Goal: Task Accomplishment & Management: Manage account settings

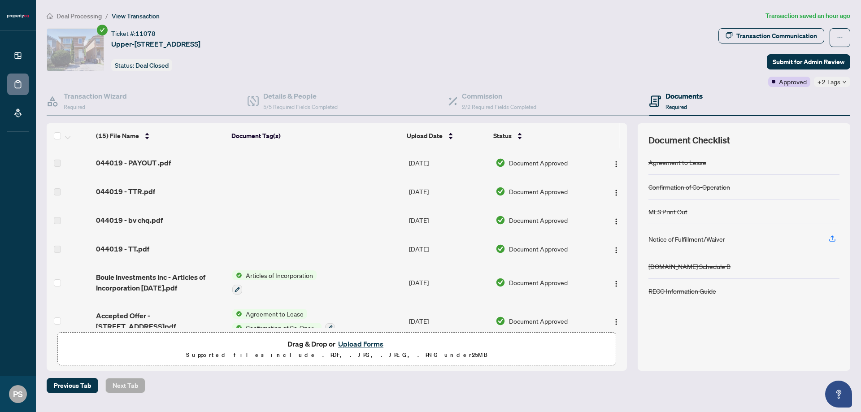
click at [148, 160] on span "044019 - PAYOUT .pdf" at bounding box center [133, 162] width 75 height 11
click at [108, 161] on span "044019 - PAYOUT .pdf" at bounding box center [133, 162] width 75 height 11
click at [132, 165] on span "044019 - PAYOUT .pdf" at bounding box center [133, 162] width 75 height 11
click at [118, 201] on td "044019 - TTR.pdf" at bounding box center [160, 191] width 136 height 29
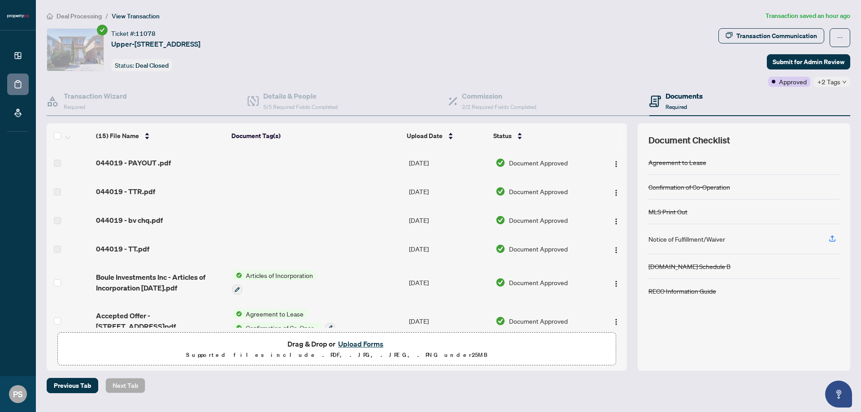
click at [126, 189] on span "044019 - TTR.pdf" at bounding box center [125, 191] width 59 height 11
click at [138, 188] on span "044019 - TTR.pdf" at bounding box center [125, 191] width 59 height 11
click at [130, 212] on td "044019 - bv chq.pdf" at bounding box center [160, 220] width 136 height 29
click at [129, 216] on span "044019 - bv chq.pdf" at bounding box center [129, 220] width 67 height 11
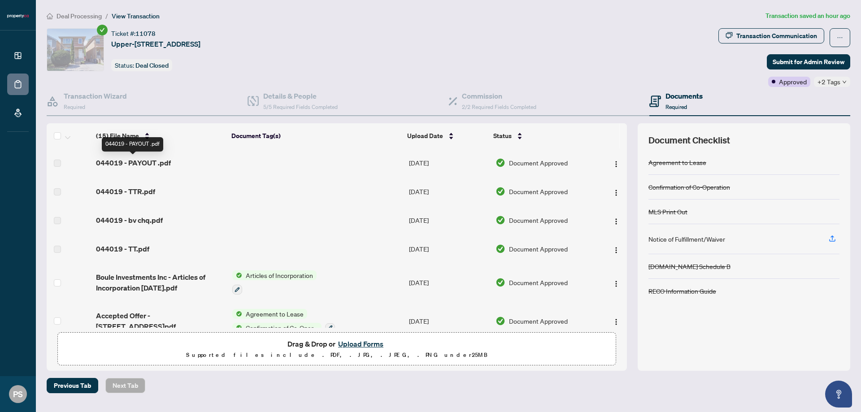
click at [132, 161] on span "044019 - PAYOUT .pdf" at bounding box center [133, 162] width 75 height 11
click at [614, 162] on img "button" at bounding box center [616, 164] width 7 height 7
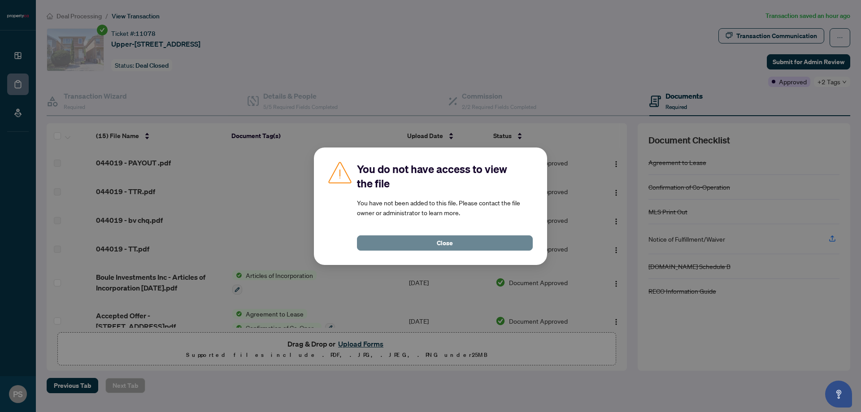
click at [449, 249] on span "Close" at bounding box center [445, 243] width 16 height 14
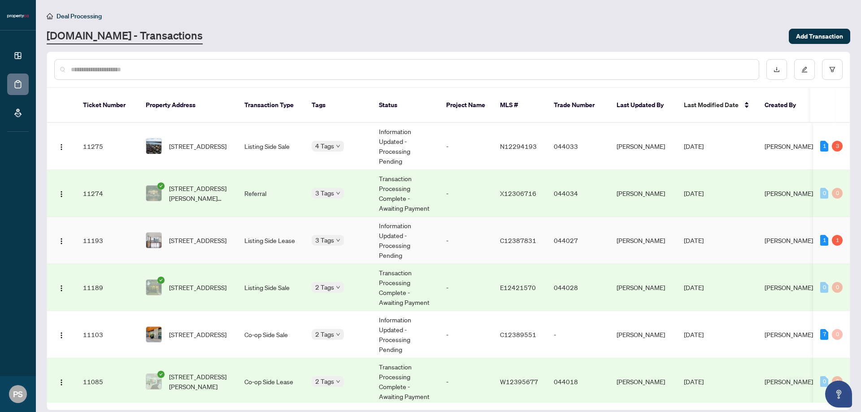
scroll to position [105, 0]
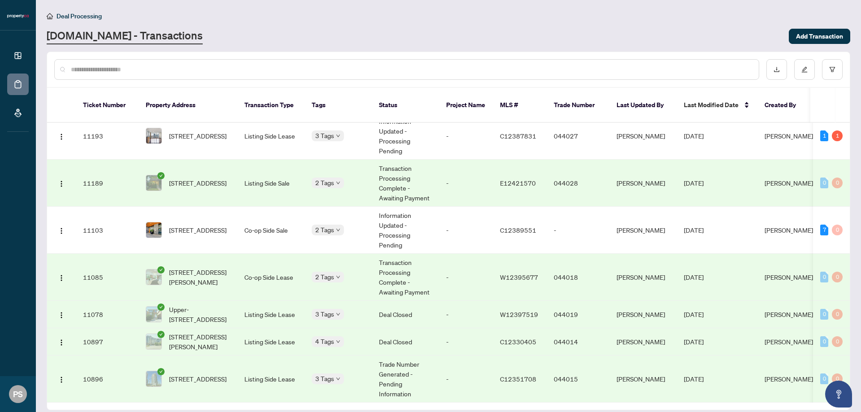
click at [237, 257] on td "Co-op Side Lease" at bounding box center [270, 277] width 67 height 47
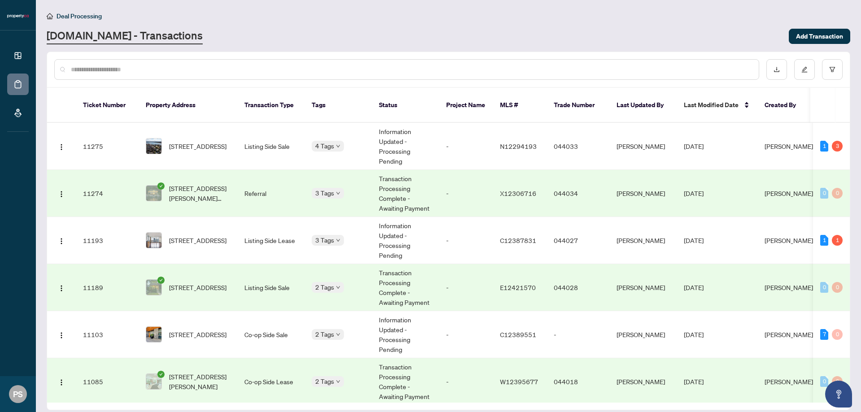
scroll to position [209, 0]
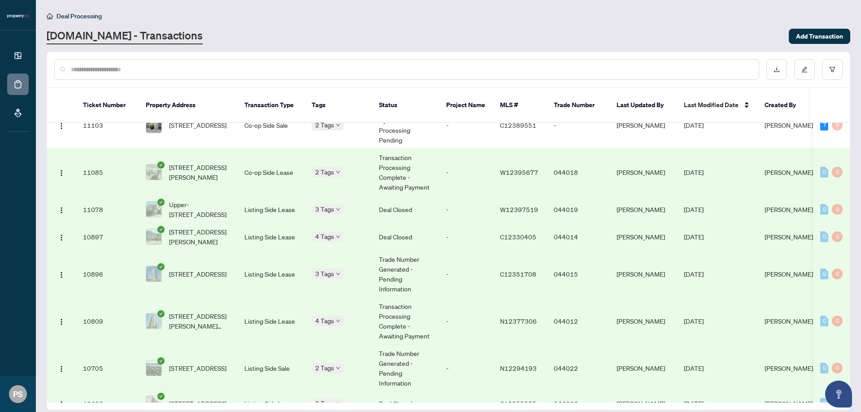
click at [220, 165] on span "[STREET_ADDRESS][PERSON_NAME]" at bounding box center [199, 172] width 61 height 20
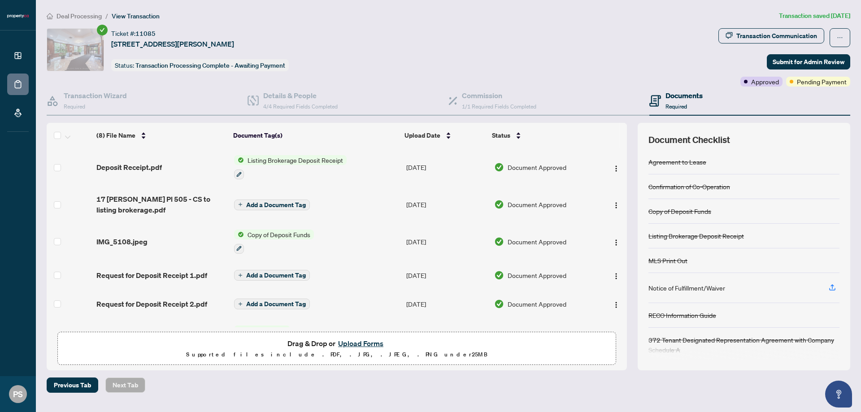
drag, startPoint x: 151, startPoint y: 192, endPoint x: 151, endPoint y: 183, distance: 9.4
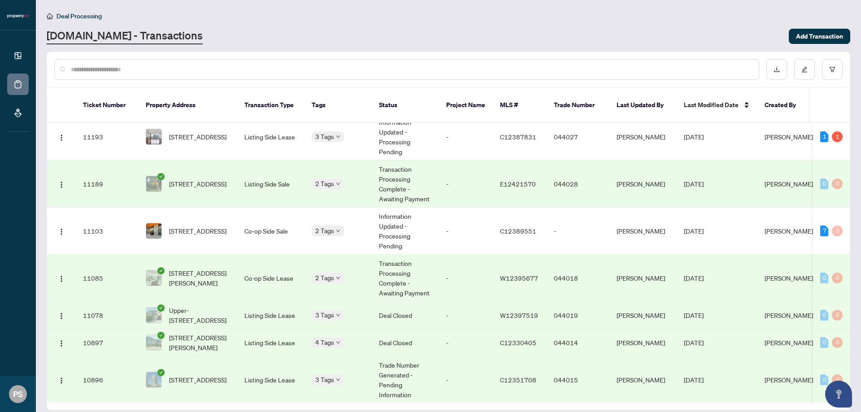
scroll to position [105, 0]
click at [215, 312] on span "Upper-[STREET_ADDRESS]" at bounding box center [199, 315] width 61 height 20
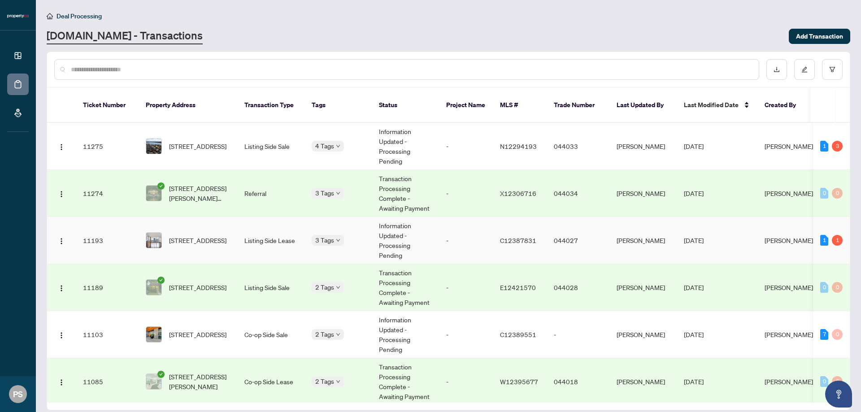
scroll to position [105, 0]
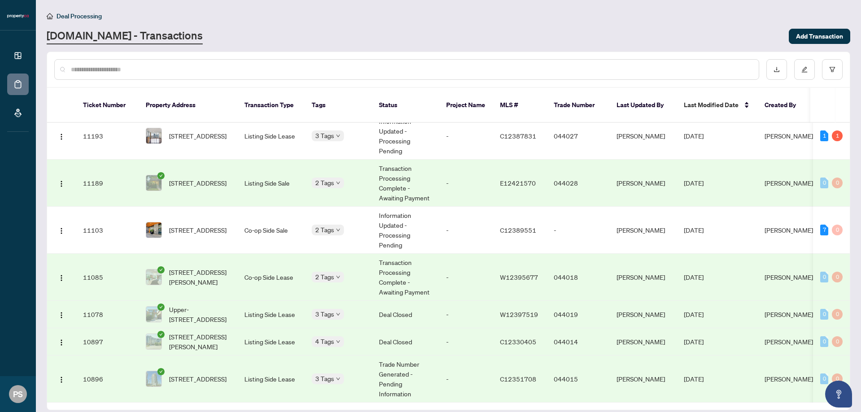
click at [266, 329] on td "Listing Side Lease" at bounding box center [270, 341] width 67 height 27
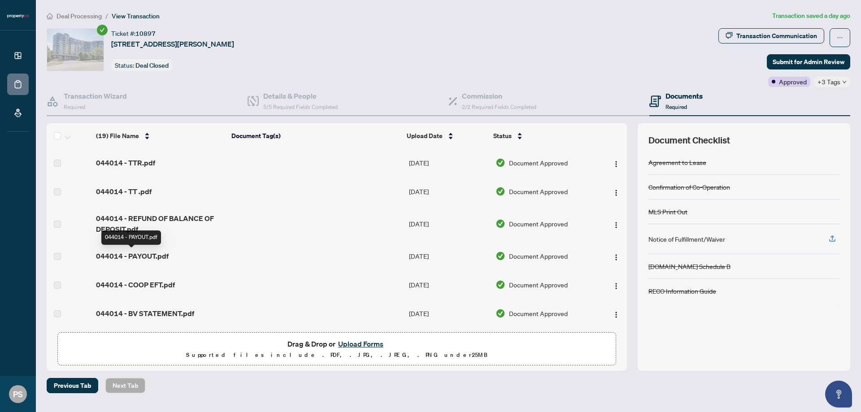
click at [152, 257] on span "044014 - PAYOUT.pdf" at bounding box center [132, 256] width 73 height 11
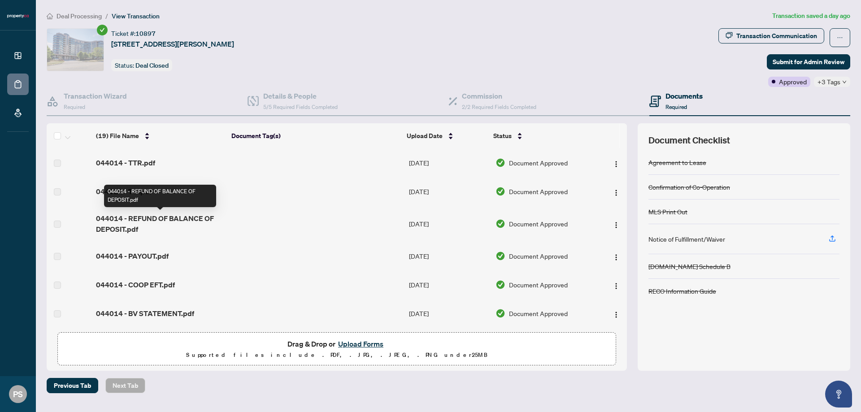
click at [157, 222] on span "044014 - REFUND OF BALANCE OF DEPOSIT.pdf" at bounding box center [160, 224] width 129 height 22
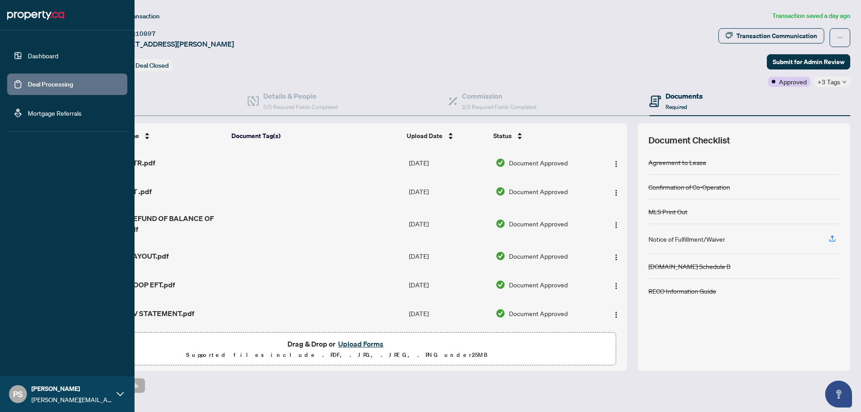
click at [32, 84] on link "Deal Processing" at bounding box center [50, 84] width 45 height 8
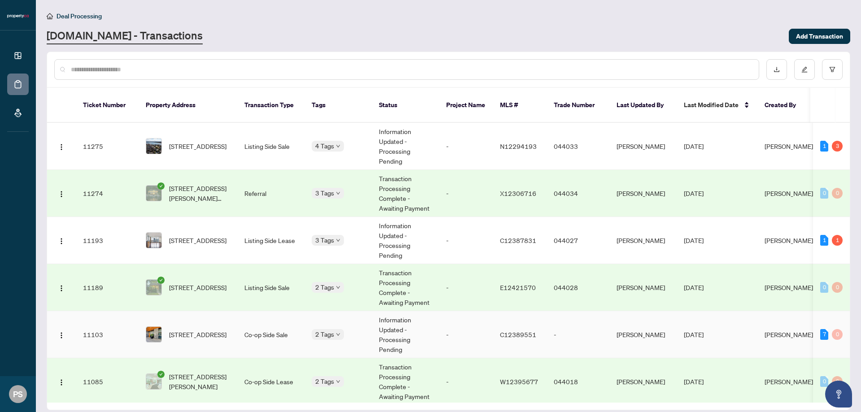
click at [403, 336] on td "Information Updated - Processing Pending" at bounding box center [405, 334] width 67 height 47
